Goal: Information Seeking & Learning: Find specific fact

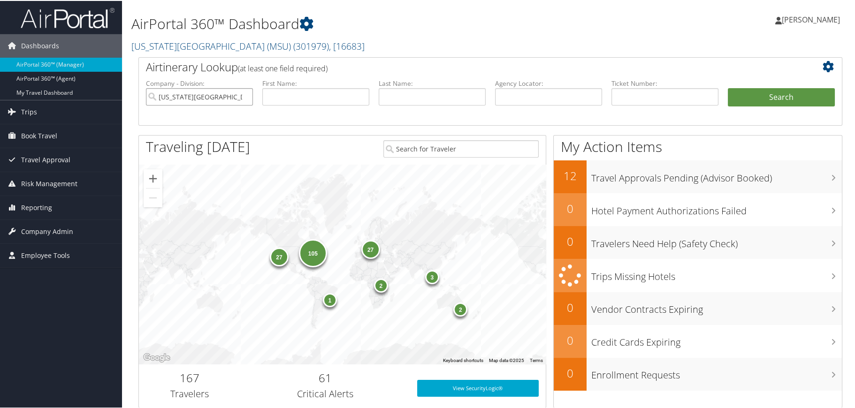
click at [244, 97] on input "[US_STATE][GEOGRAPHIC_DATA] (MSU)" at bounding box center [199, 95] width 107 height 17
click at [239, 97] on input "search" at bounding box center [199, 95] width 107 height 17
click at [230, 122] on div "Account" at bounding box center [225, 122] width 155 height 9
type input "IUC- Ohio Wesleyan University"
click at [417, 97] on input "text" at bounding box center [432, 95] width 107 height 17
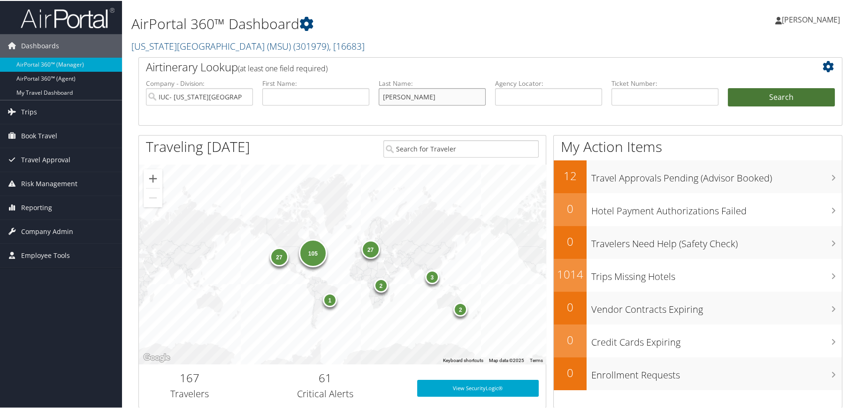
type input "horne"
click at [767, 95] on button "Search" at bounding box center [781, 96] width 107 height 19
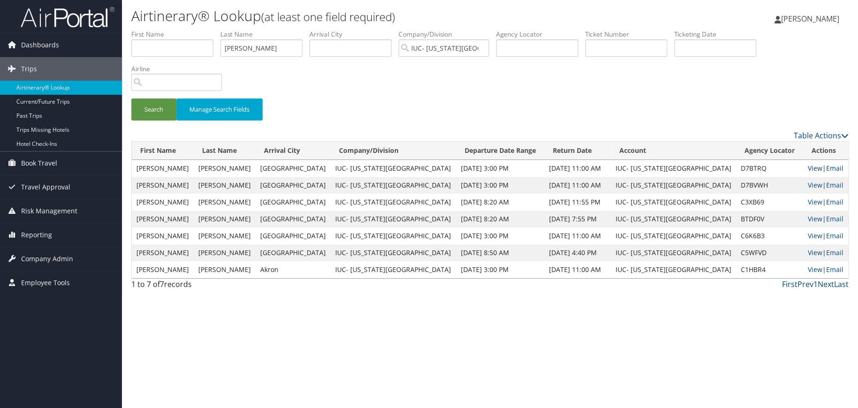
click at [809, 170] on link "View" at bounding box center [815, 168] width 15 height 9
click at [808, 169] on link "View" at bounding box center [815, 168] width 15 height 9
click at [808, 167] on link "View" at bounding box center [815, 168] width 15 height 9
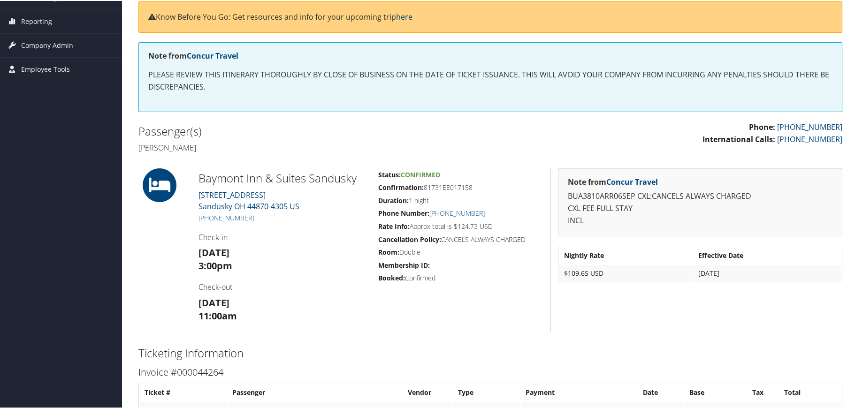
scroll to position [142, 0]
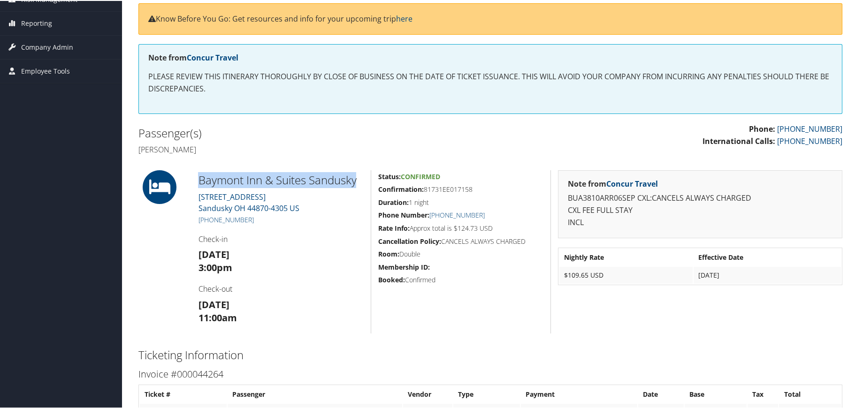
drag, startPoint x: 194, startPoint y: 174, endPoint x: 358, endPoint y: 185, distance: 164.5
click at [358, 185] on div "Baymont Inn & Suites Sandusky 1711 Cleveland Road Sandusky OH 44870-4305 US +1 …" at bounding box center [281, 250] width 180 height 163
copy h2 "Baymont Inn & Suites Sandusky"
click at [290, 273] on div "Baymont Inn & Suites Sandusky 1711 Cleveland Road Sandusky OH 44870-4305 US +1 …" at bounding box center [281, 250] width 180 height 163
drag, startPoint x: 193, startPoint y: 215, endPoint x: 250, endPoint y: 219, distance: 57.8
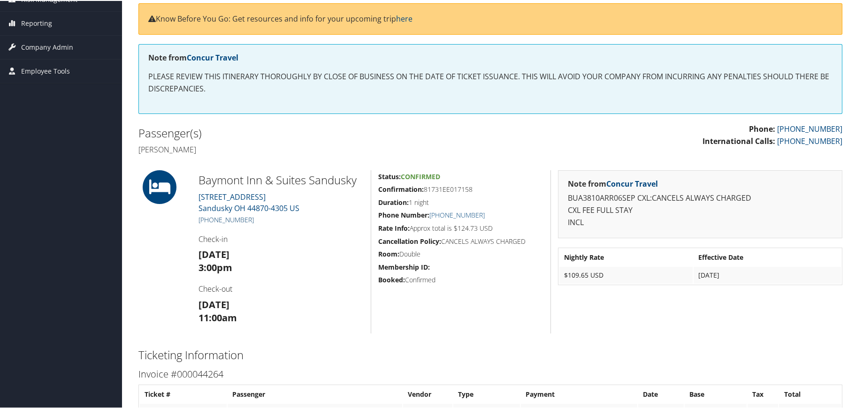
click at [250, 219] on div "Baymont Inn & Suites Sandusky 1711 Cleveland Road Sandusky OH 44870-4305 US +1 …" at bounding box center [281, 250] width 180 height 163
copy link "+1 (419) 625-4700"
click at [316, 220] on h5 "+1 (419) 625-4700" at bounding box center [281, 218] width 166 height 9
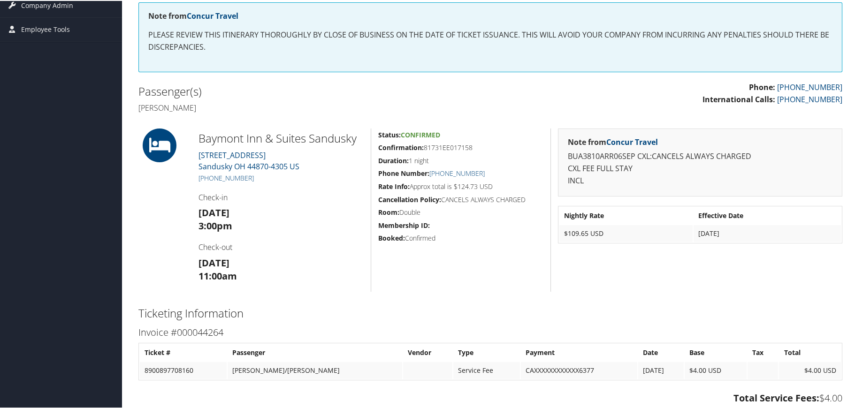
scroll to position [141, 0]
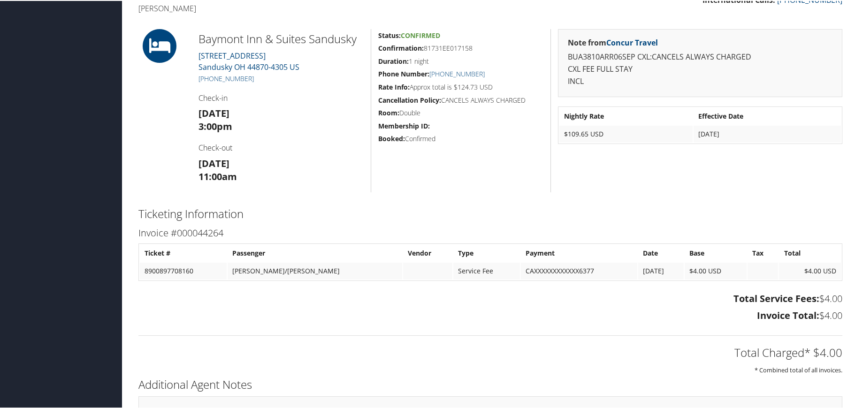
scroll to position [283, 0]
drag, startPoint x: 263, startPoint y: 78, endPoint x: 206, endPoint y: 81, distance: 56.9
click at [206, 81] on h5 "+1 (419) 625-4700" at bounding box center [281, 78] width 166 height 9
copy link "(419) 625-4700"
drag, startPoint x: 423, startPoint y: 46, endPoint x: 474, endPoint y: 48, distance: 50.7
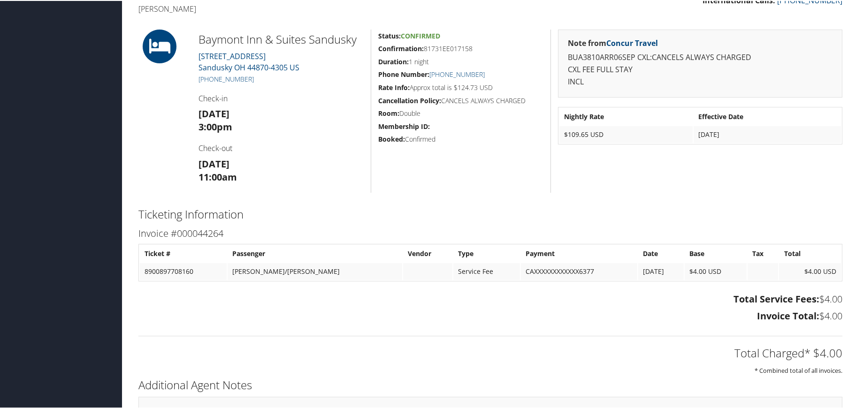
click at [474, 48] on h5 "Confirmation: 81731EE017158" at bounding box center [460, 47] width 165 height 9
copy h5 "81731EE017158"
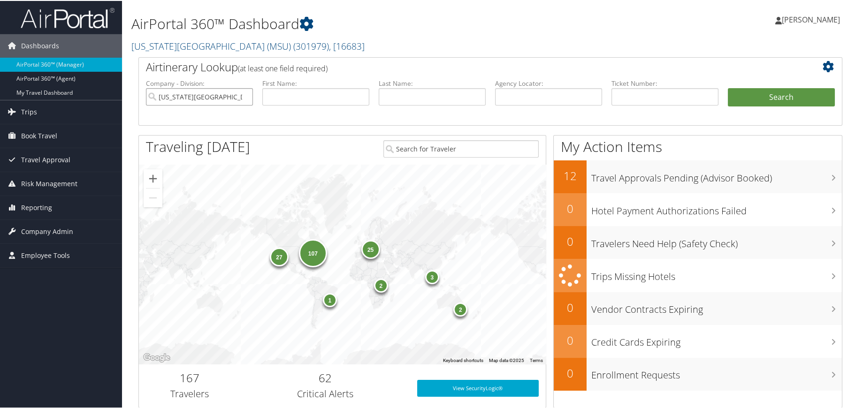
click at [243, 95] on input "[US_STATE][GEOGRAPHIC_DATA] (MSU)" at bounding box center [199, 95] width 107 height 17
click at [212, 100] on input "search" at bounding box center [199, 95] width 107 height 17
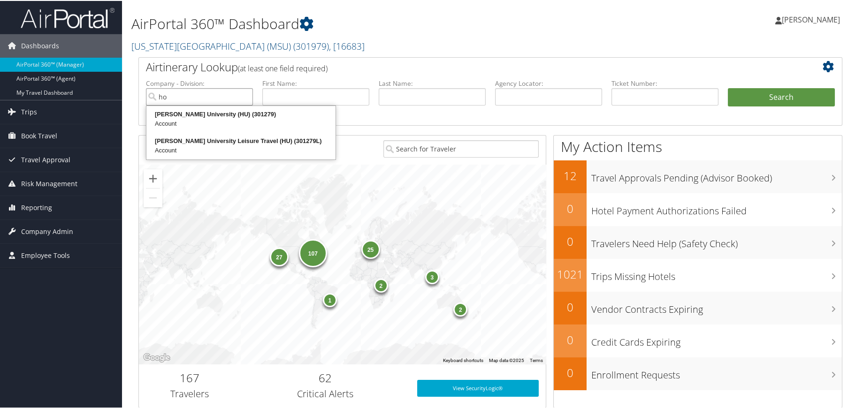
type input "h"
